Goal: Task Accomplishment & Management: Complete application form

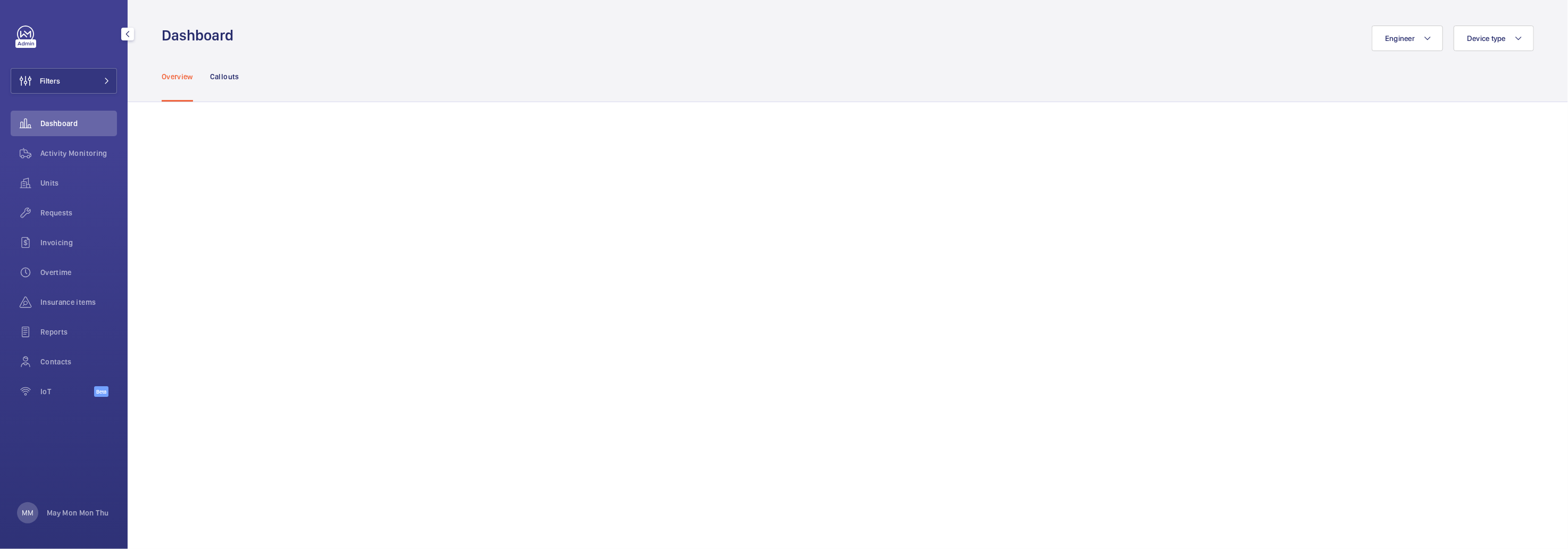
click at [65, 213] on span "Requests" at bounding box center [78, 212] width 76 height 10
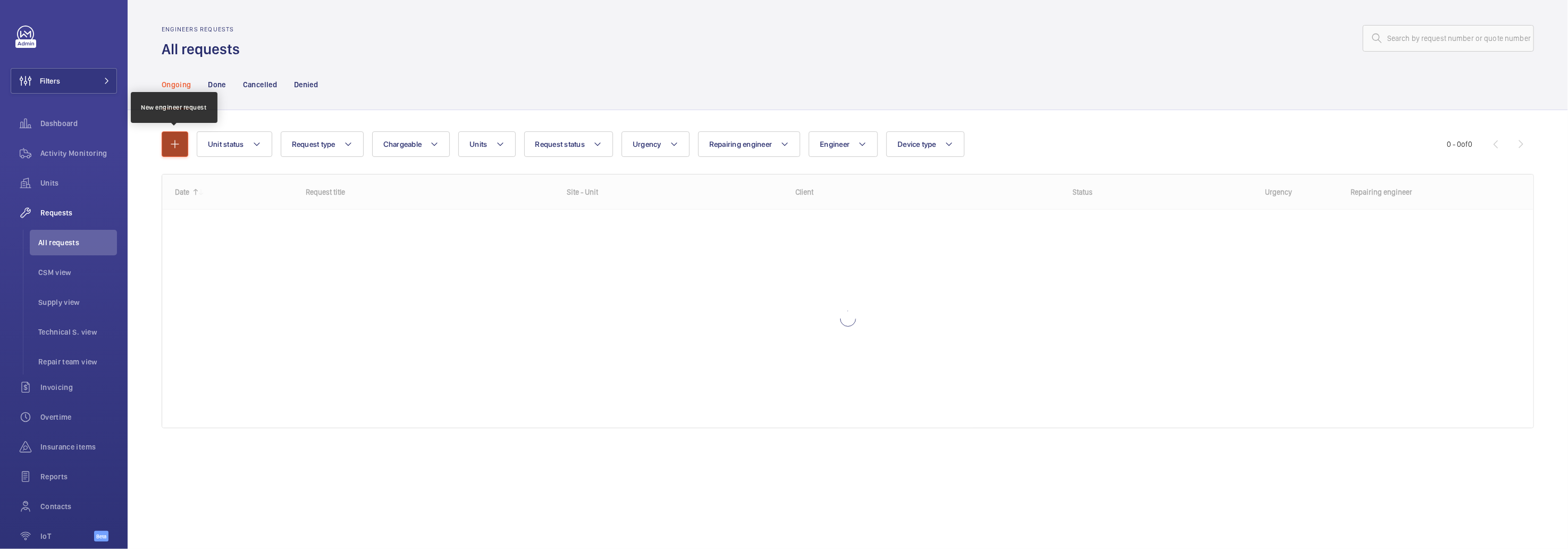
click at [179, 140] on mat-icon "button" at bounding box center [175, 144] width 12 height 12
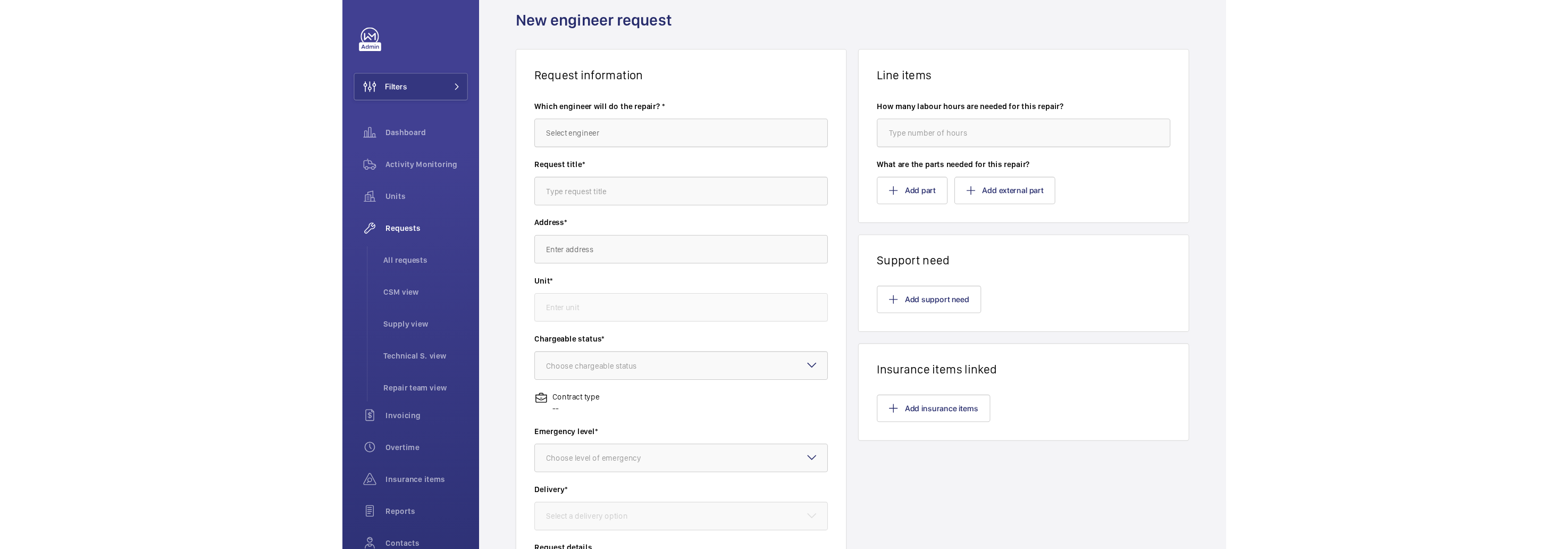
scroll to position [47, 0]
